Goal: Task Accomplishment & Management: Manage account settings

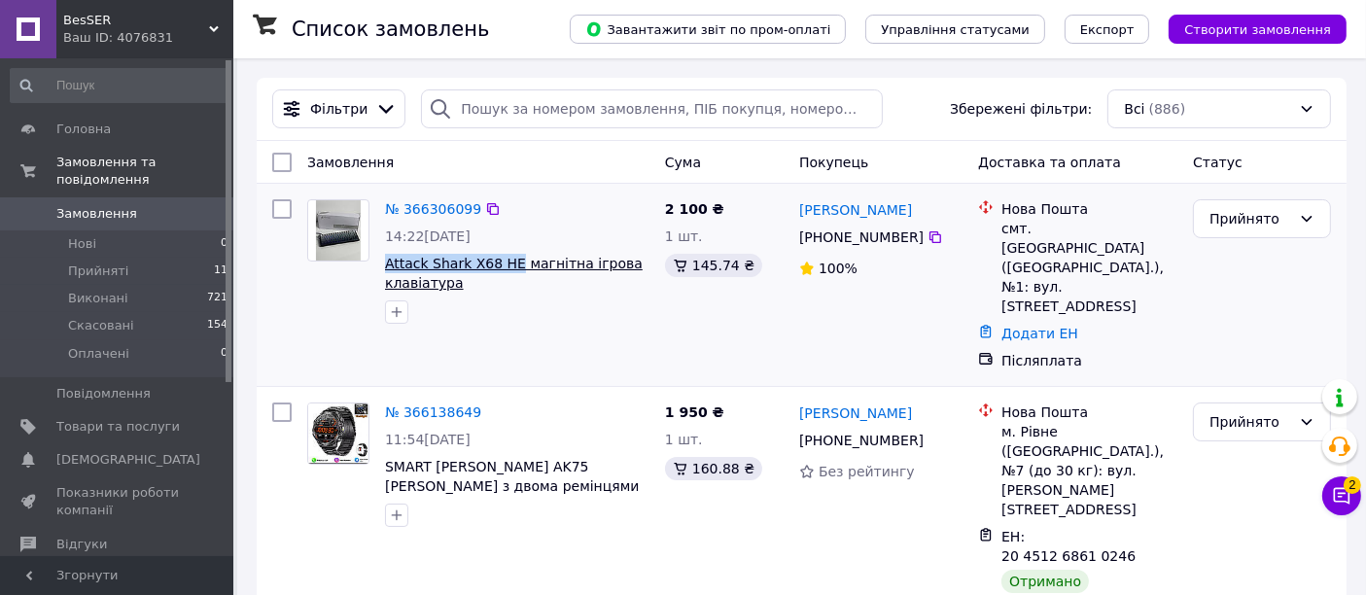
drag, startPoint x: 377, startPoint y: 258, endPoint x: 503, endPoint y: 268, distance: 126.8
click at [503, 268] on div "№ 366306099 14:22[DATE] Attack Shark X68 HE магнітна ігрова клавіатура" at bounding box center [517, 261] width 280 height 140
copy span "Attack Shark X68 HE"
click at [928, 237] on icon at bounding box center [935, 237] width 16 height 16
click at [194, 258] on li "Прийняті 11" at bounding box center [119, 271] width 239 height 27
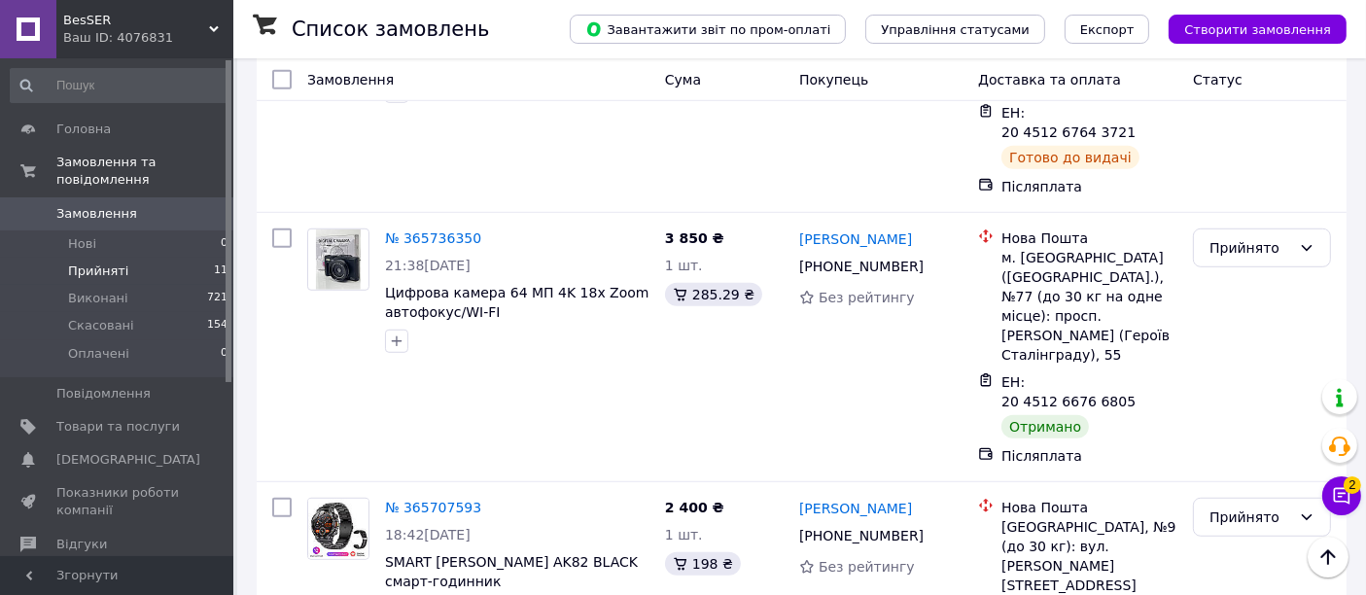
scroll to position [1649, 0]
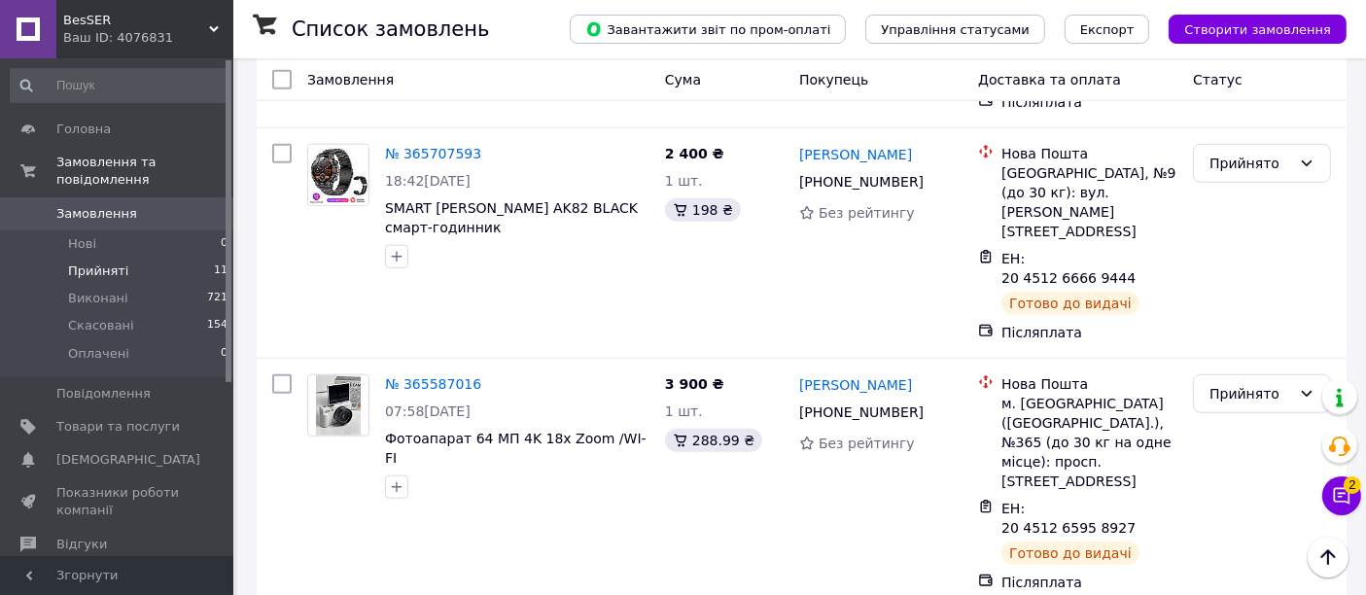
click at [1257, 329] on li "Виконано" at bounding box center [1262, 332] width 136 height 35
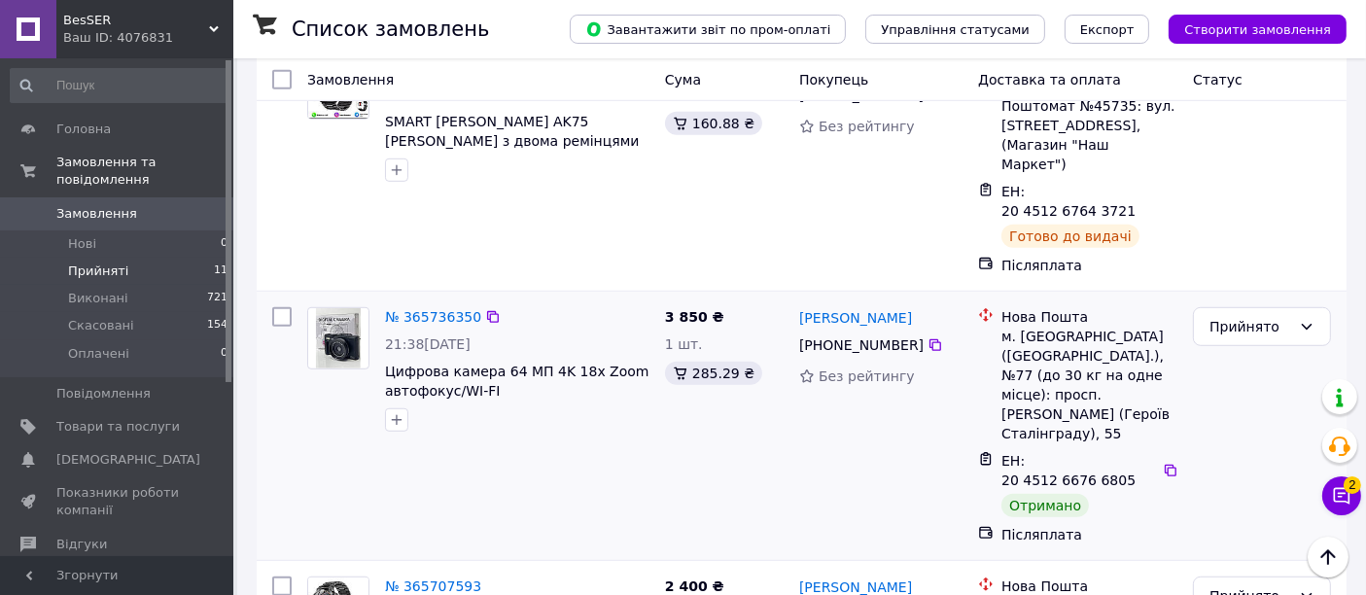
scroll to position [1109, 0]
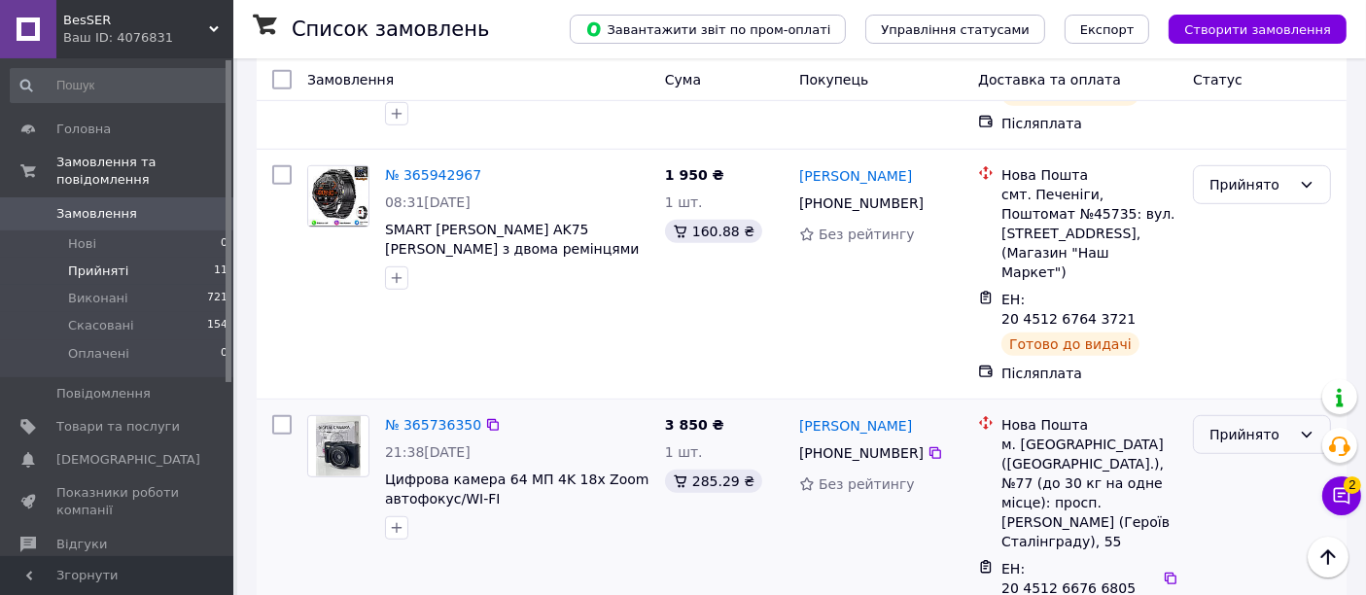
click at [1248, 424] on div "Прийнято" at bounding box center [1250, 434] width 82 height 21
click at [1234, 267] on li "Виконано" at bounding box center [1262, 278] width 136 height 35
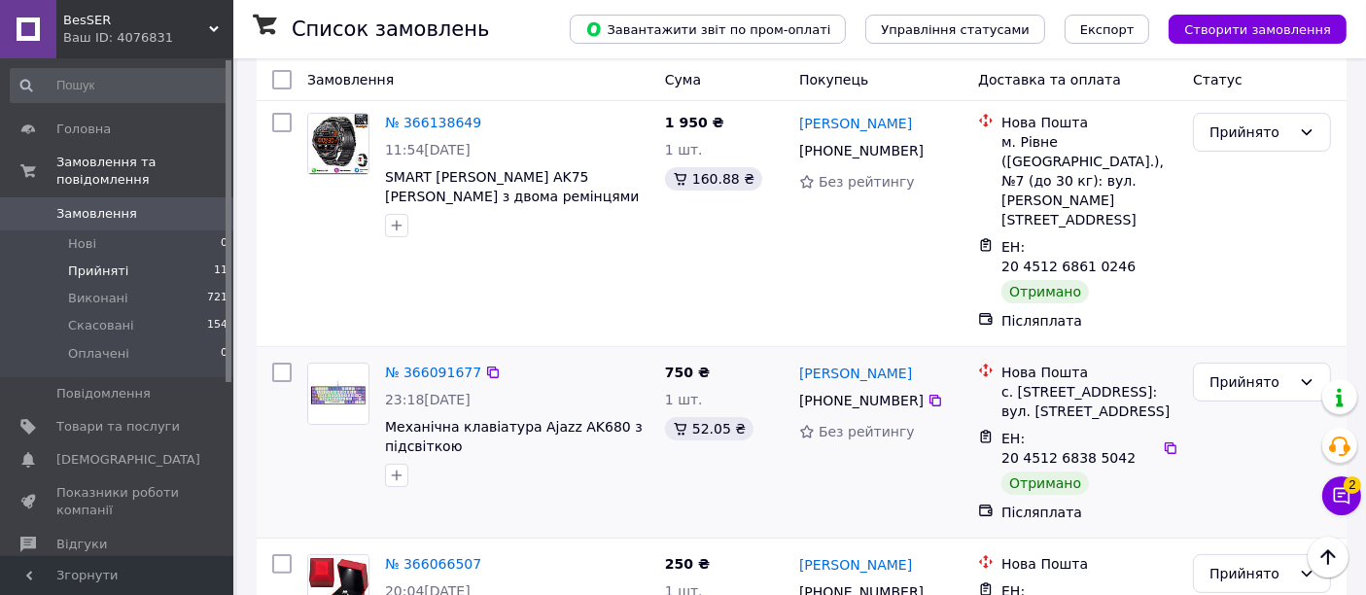
scroll to position [245, 0]
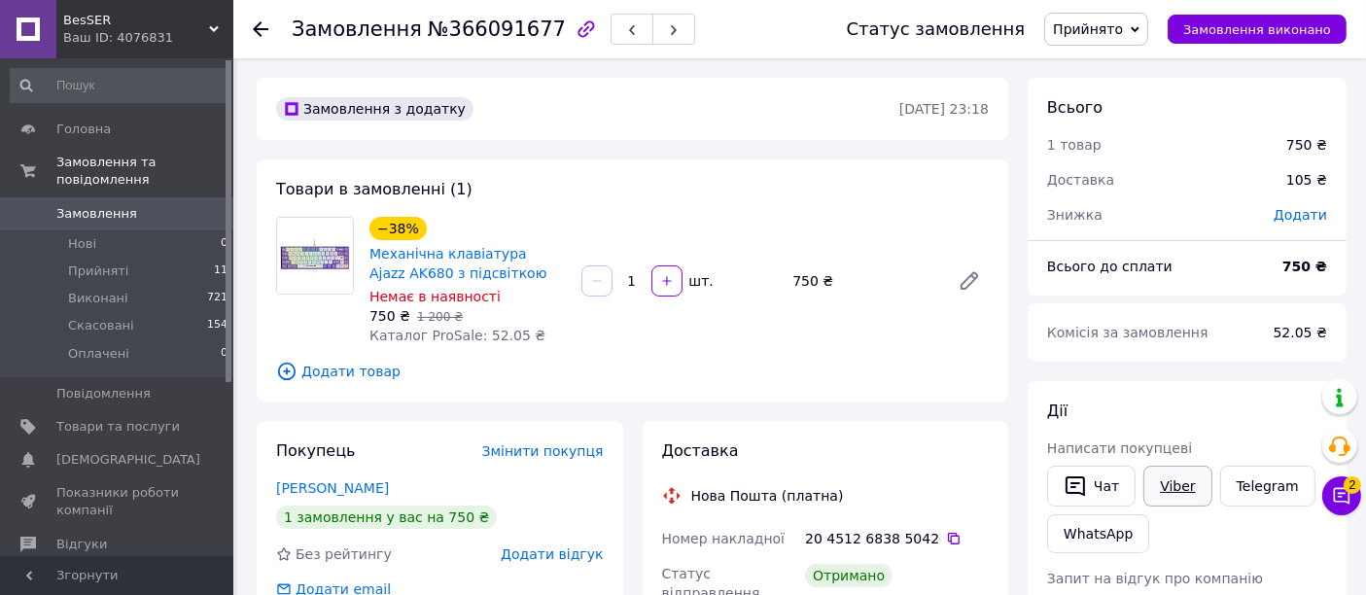
click at [1183, 486] on link "Viber" at bounding box center [1177, 486] width 68 height 41
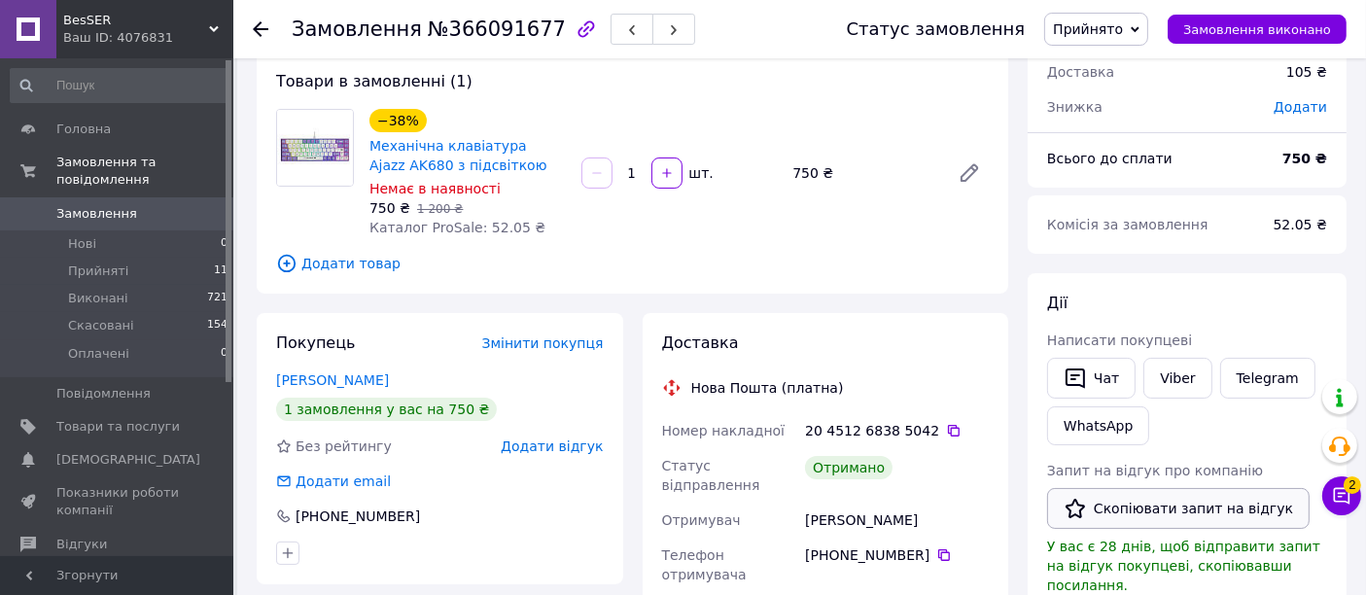
click at [1160, 504] on button "Скопіювати запит на відгук" at bounding box center [1178, 508] width 262 height 41
click at [1080, 14] on span "Прийнято" at bounding box center [1096, 29] width 104 height 33
click at [1105, 59] on li "Виконано" at bounding box center [1096, 67] width 102 height 29
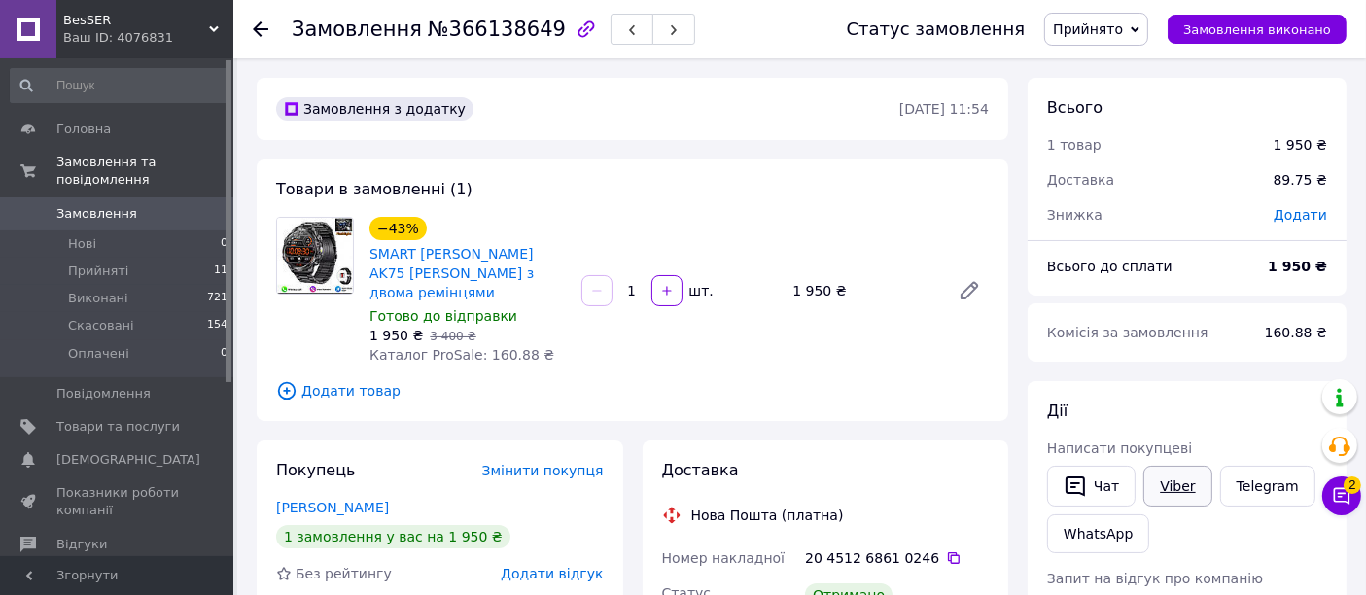
click at [1161, 486] on link "Viber" at bounding box center [1177, 486] width 68 height 41
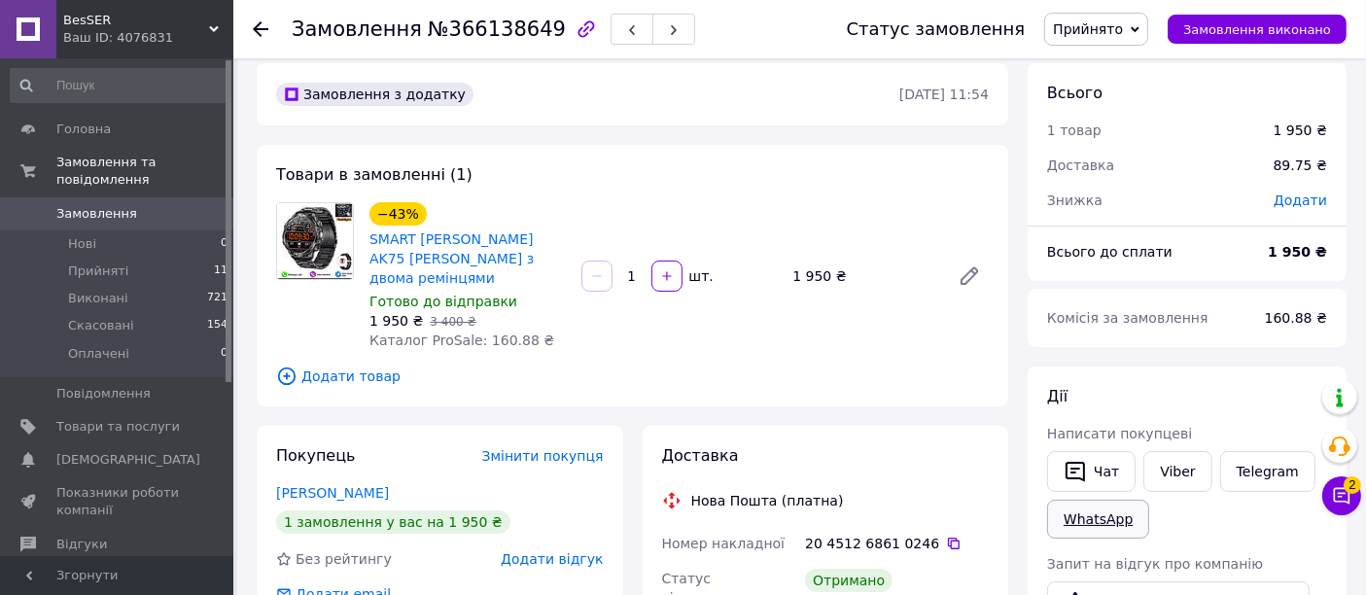
scroll to position [108, 0]
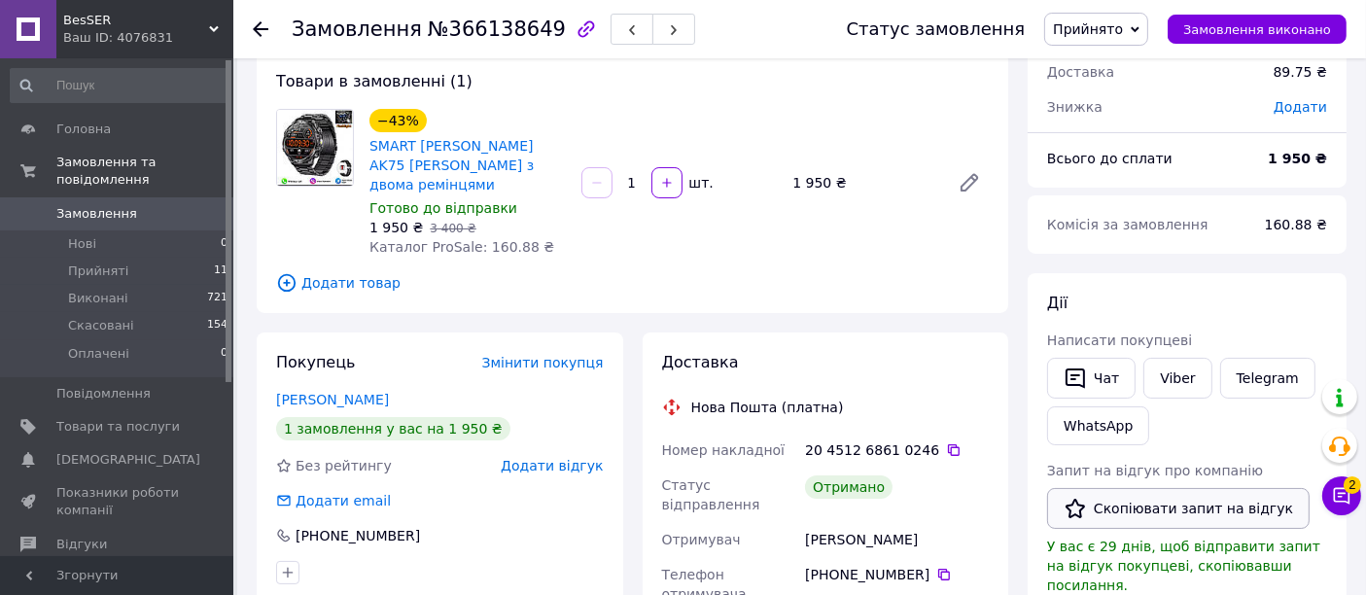
click at [1142, 494] on button "Скопіювати запит на відгук" at bounding box center [1178, 508] width 262 height 41
click at [1148, 45] on span "Прийнято" at bounding box center [1096, 29] width 104 height 33
click at [1135, 63] on li "Виконано" at bounding box center [1096, 67] width 102 height 29
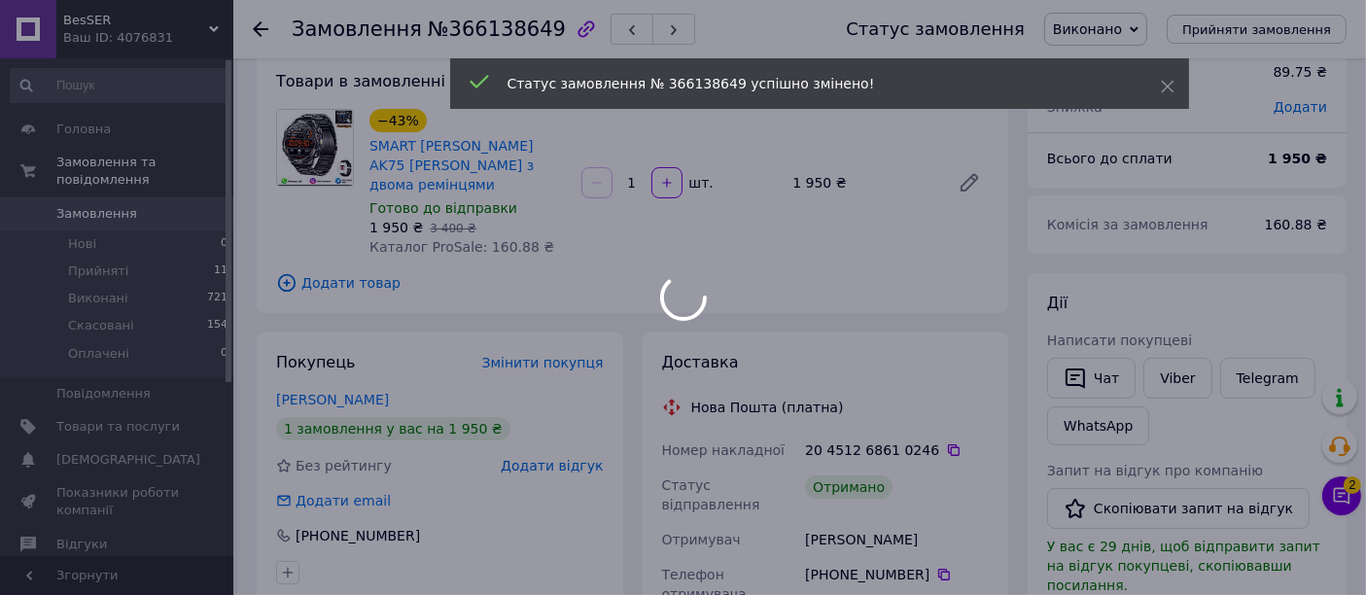
click at [1341, 493] on icon at bounding box center [1342, 496] width 17 height 17
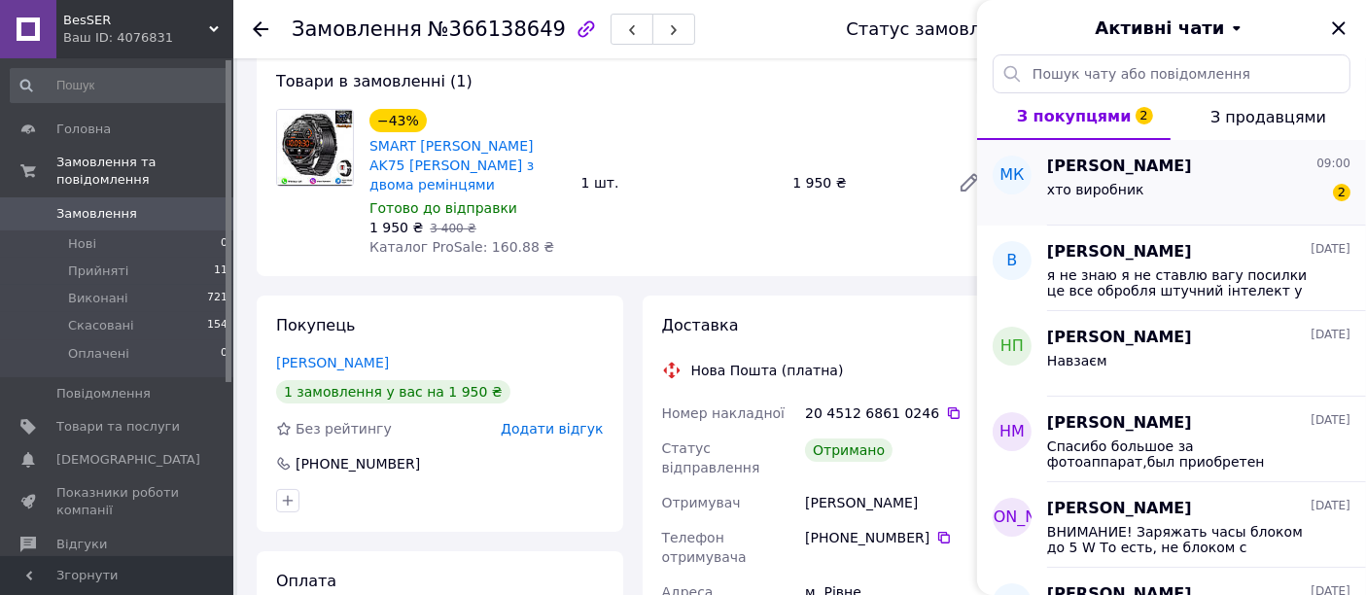
click at [1247, 211] on div "Михайло К 09:00 хто виробник 2" at bounding box center [1206, 183] width 319 height 86
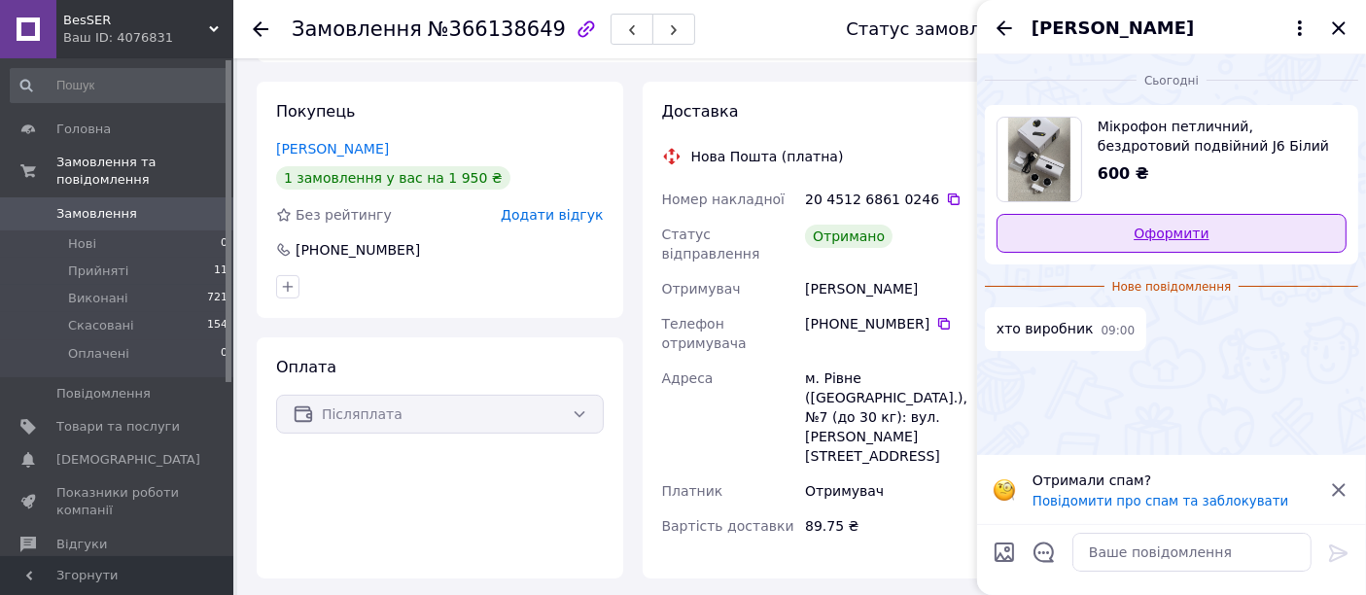
scroll to position [216, 0]
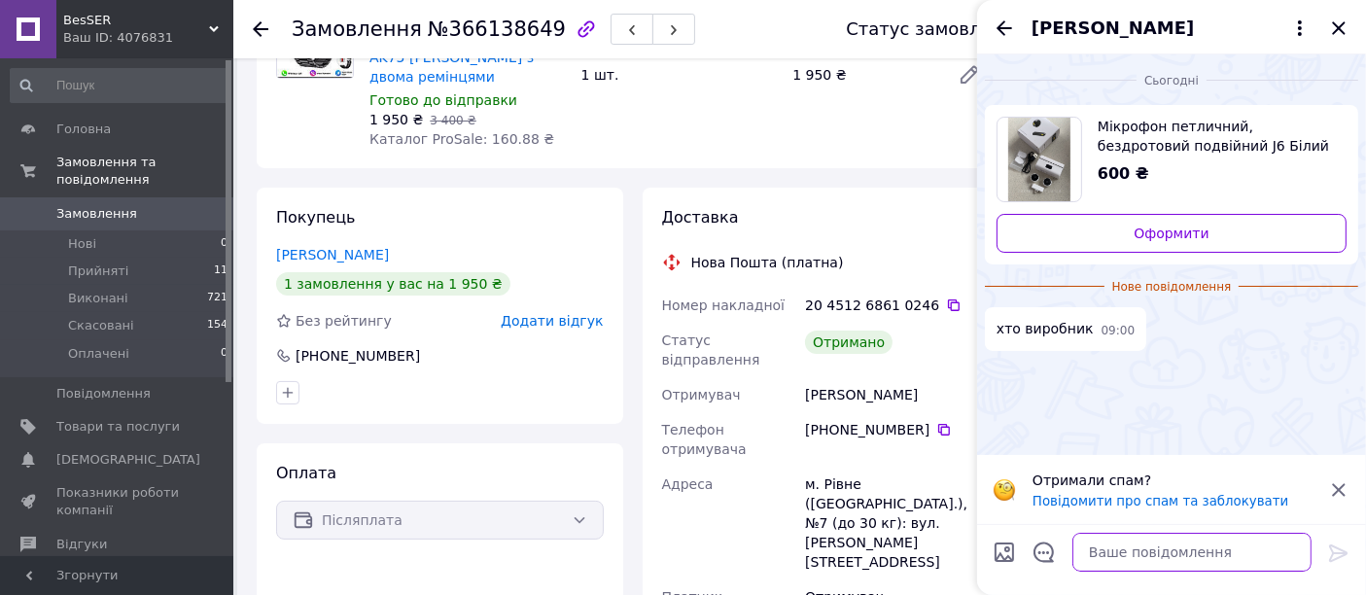
click at [1160, 565] on textarea at bounding box center [1191, 552] width 239 height 39
type textarea "Китай, для європи"
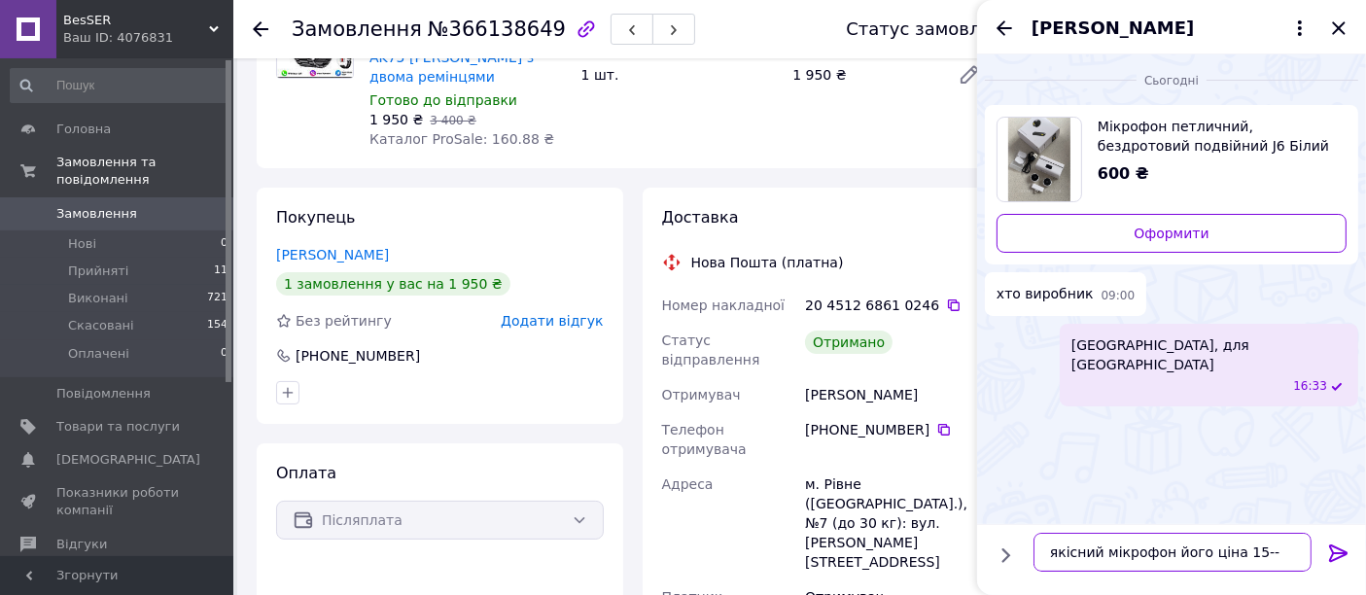
click at [1258, 546] on textarea "якісний мікрофон його ціна 15--" at bounding box center [1172, 552] width 278 height 39
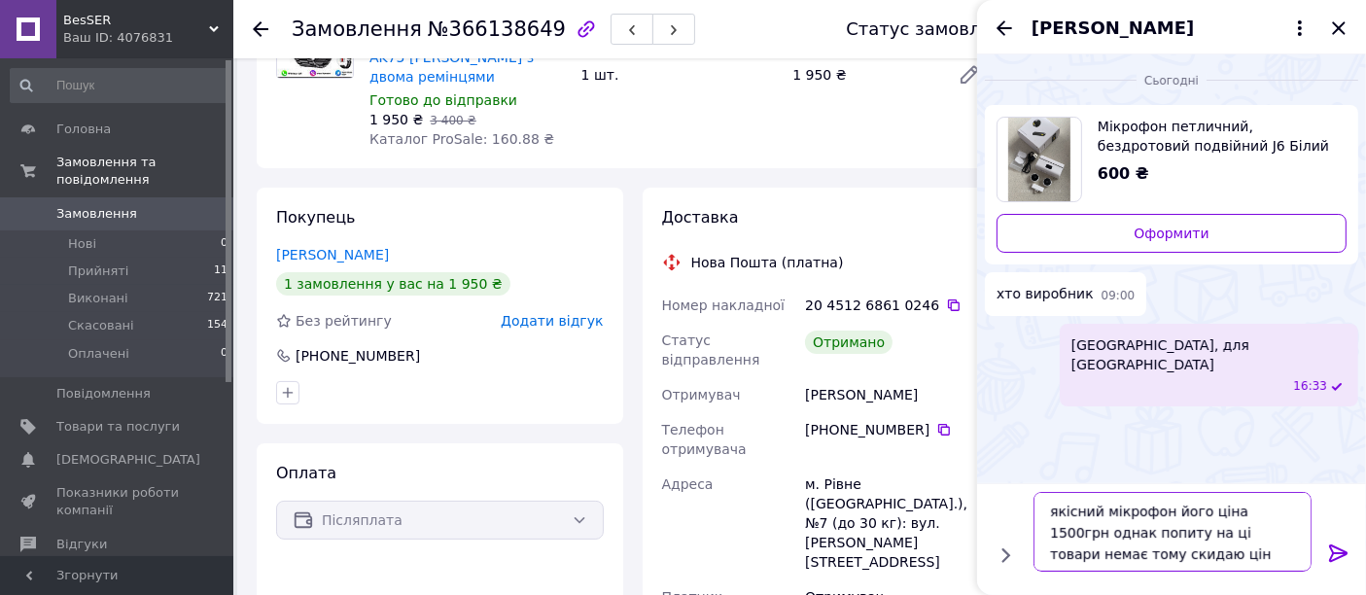
type textarea "якісний мікрофон його ціна 1500грн однак попиту на ці товари немає тому скидаю …"
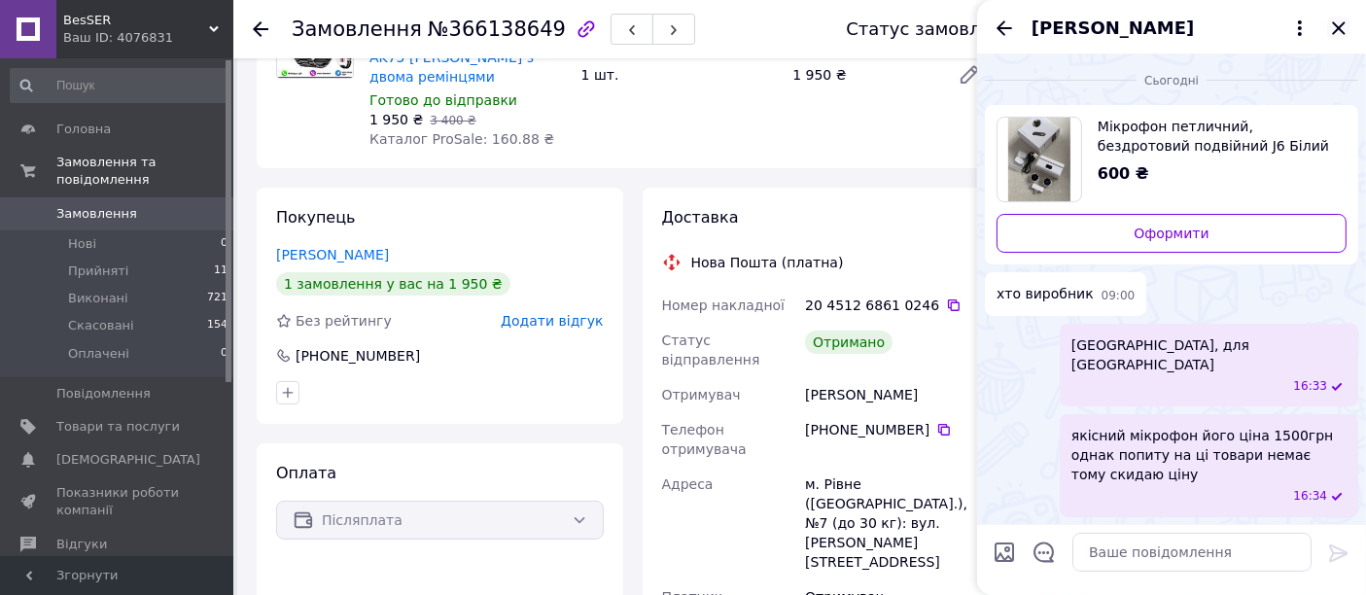
click at [1345, 26] on icon "Закрити" at bounding box center [1338, 28] width 23 height 23
